Goal: Book appointment/travel/reservation

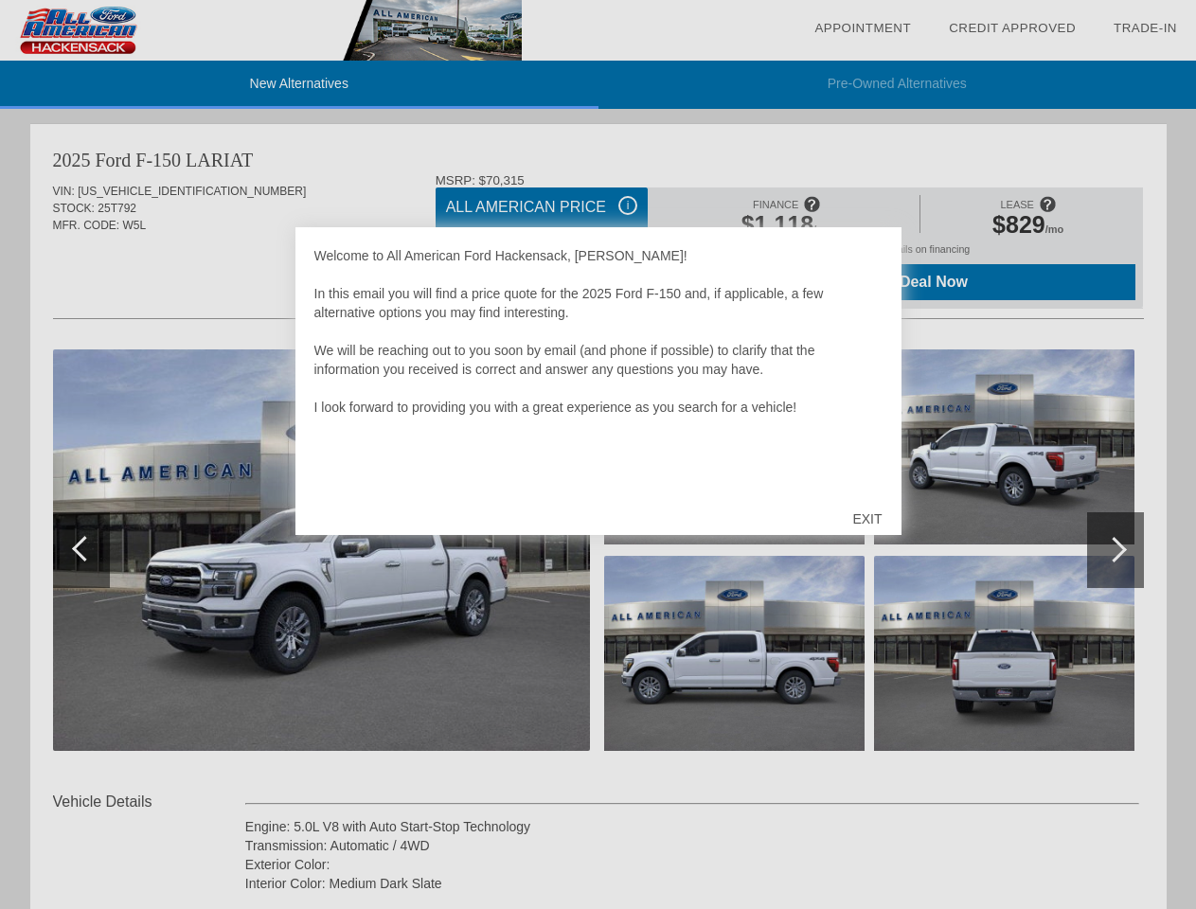
click at [863, 28] on link "Appointment" at bounding box center [862, 28] width 97 height 14
click at [866, 519] on div "EXIT" at bounding box center [866, 519] width 67 height 57
